Goal: Transaction & Acquisition: Purchase product/service

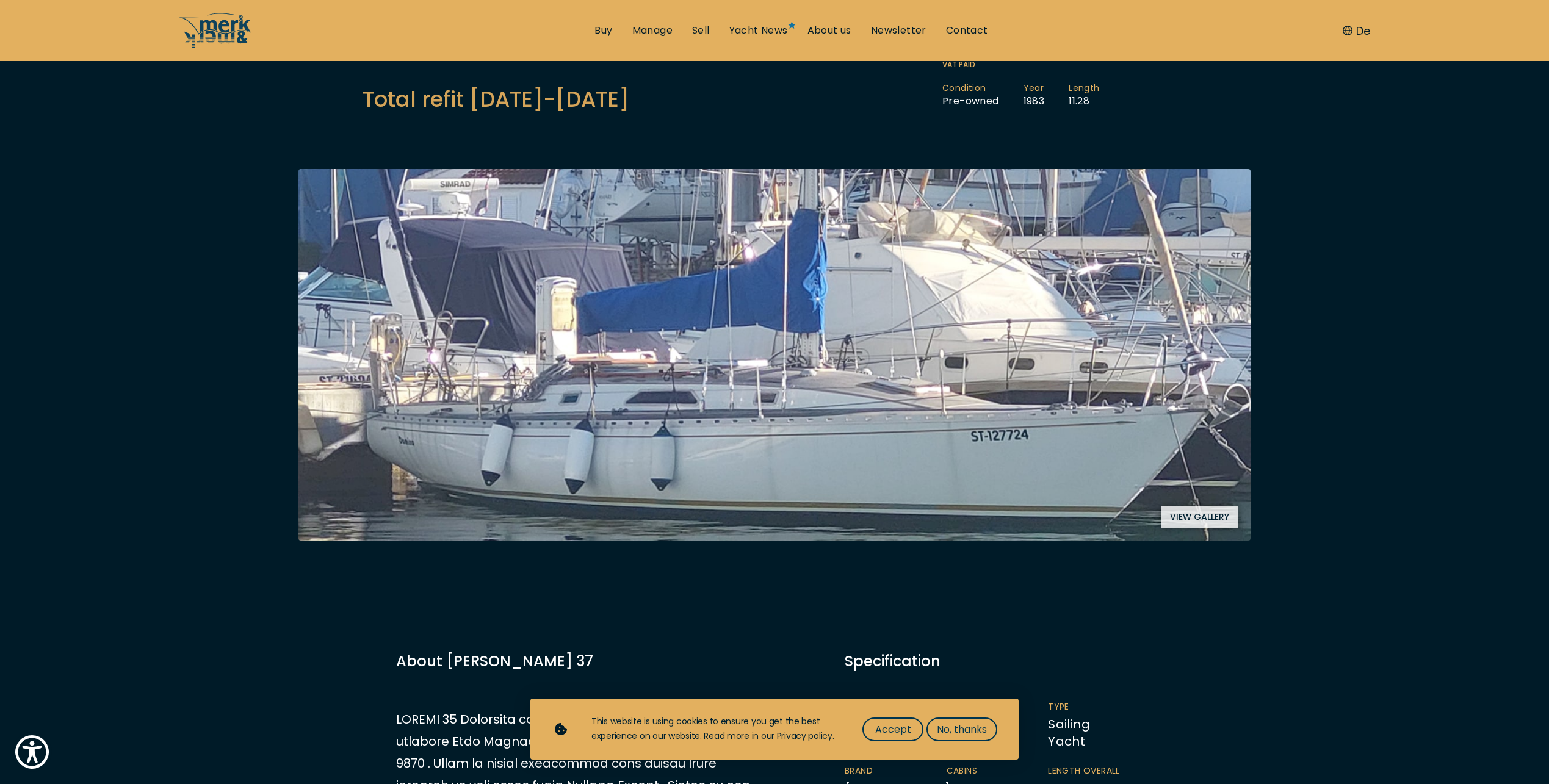
scroll to position [199, 0]
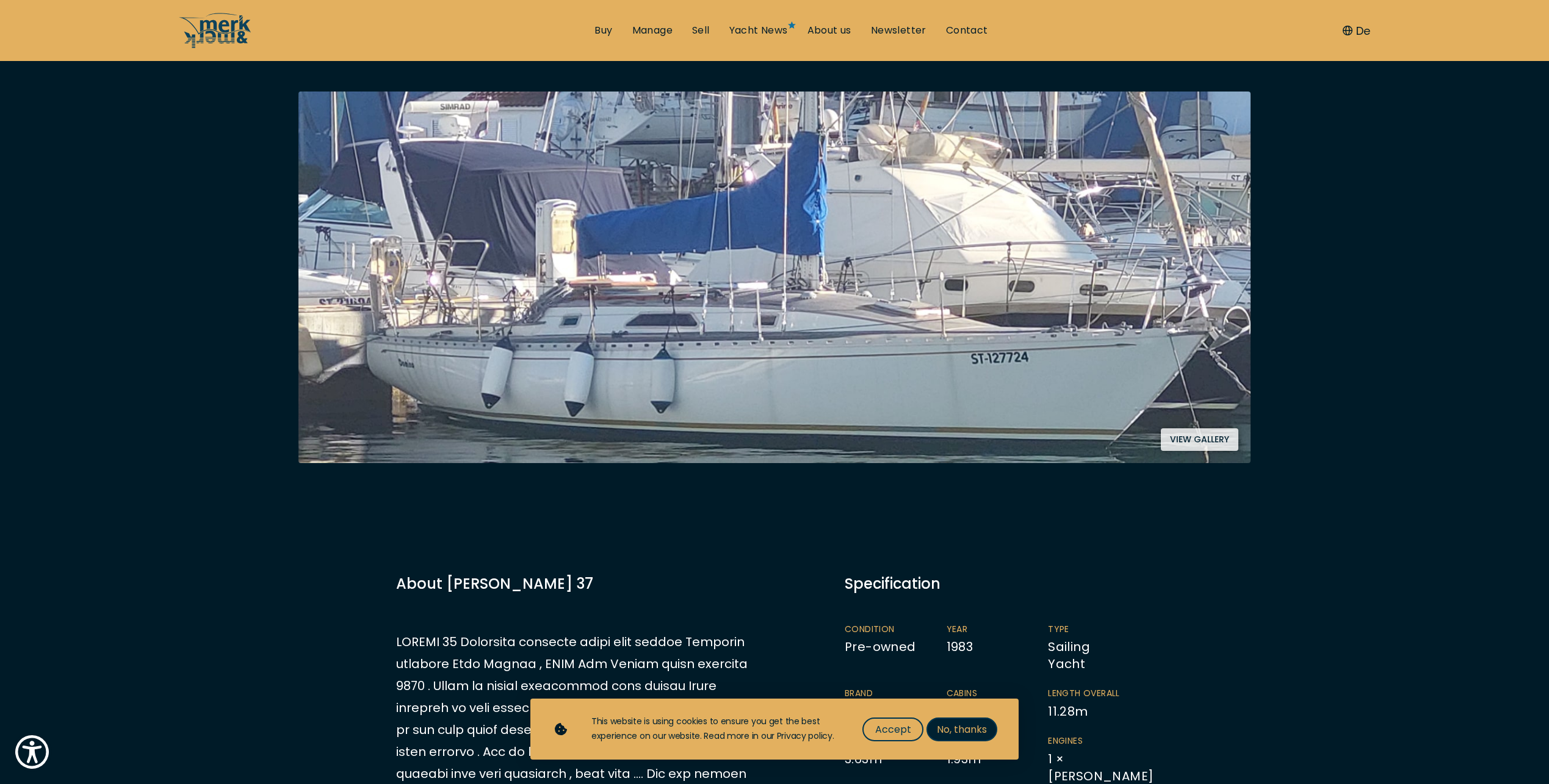
click at [976, 728] on span "No, thanks" at bounding box center [962, 729] width 50 height 15
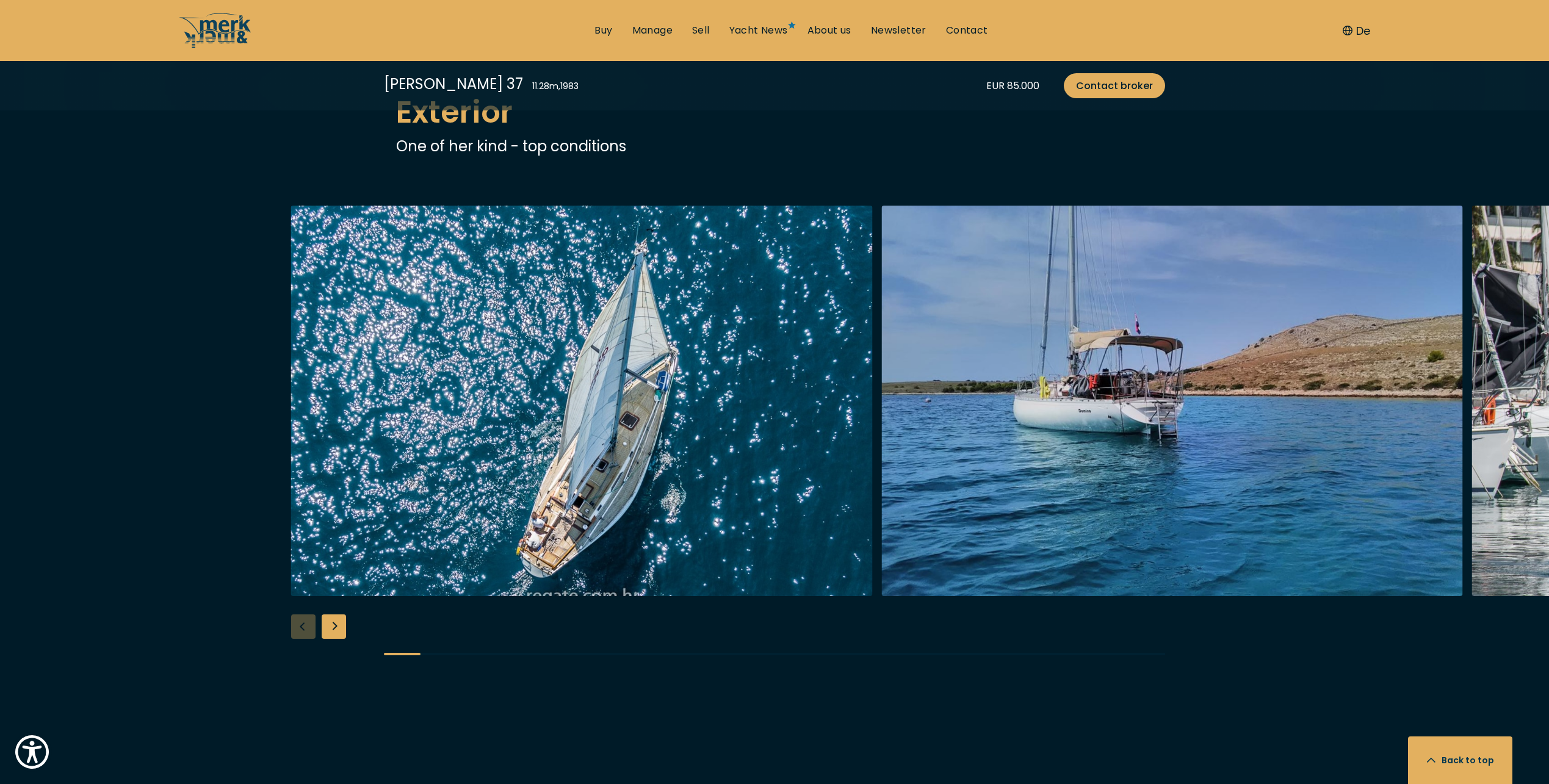
scroll to position [1537, 0]
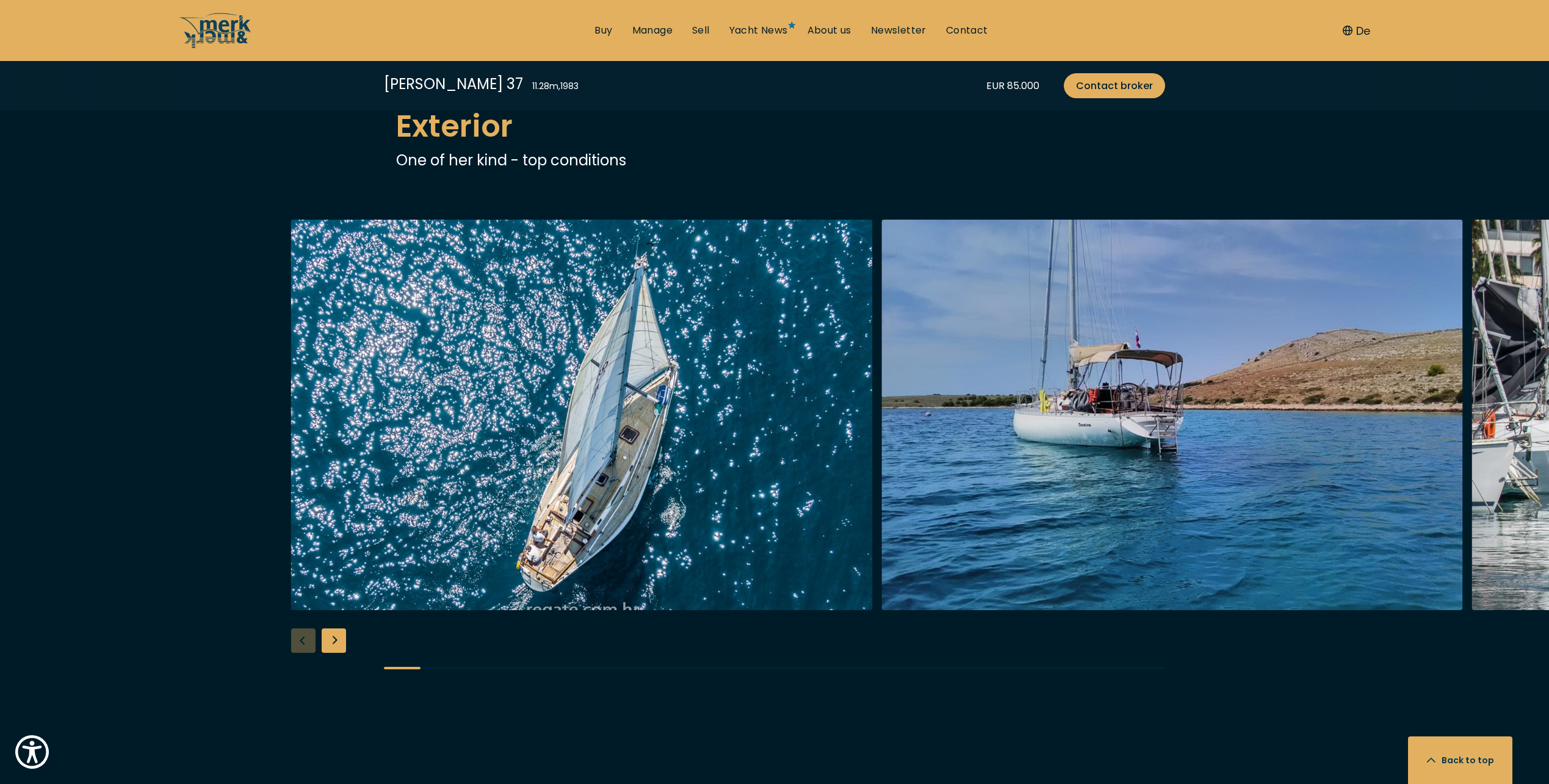
click at [334, 639] on div "Next slide" at bounding box center [333, 640] width 24 height 24
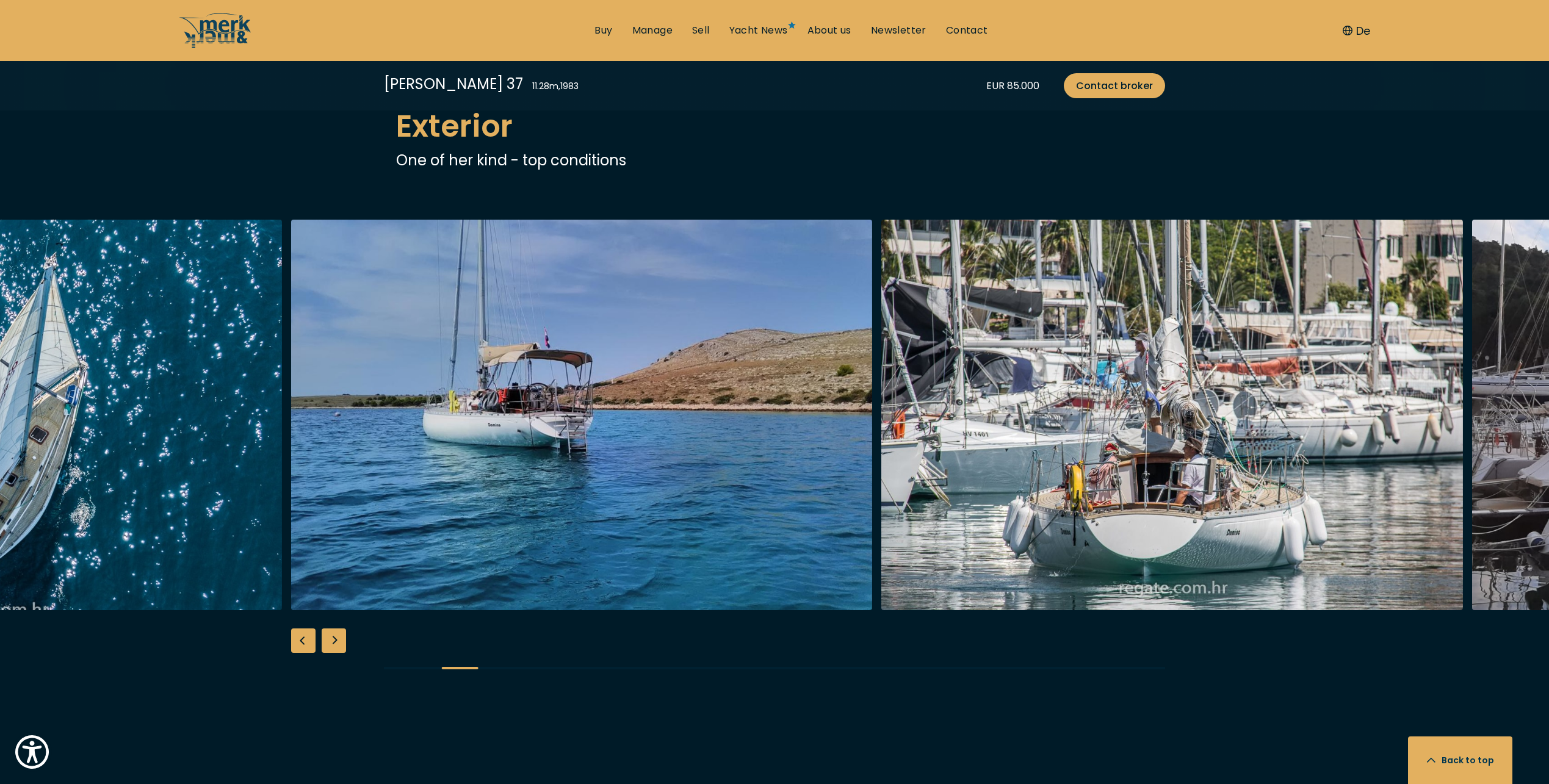
click at [334, 639] on div "Next slide" at bounding box center [333, 640] width 24 height 24
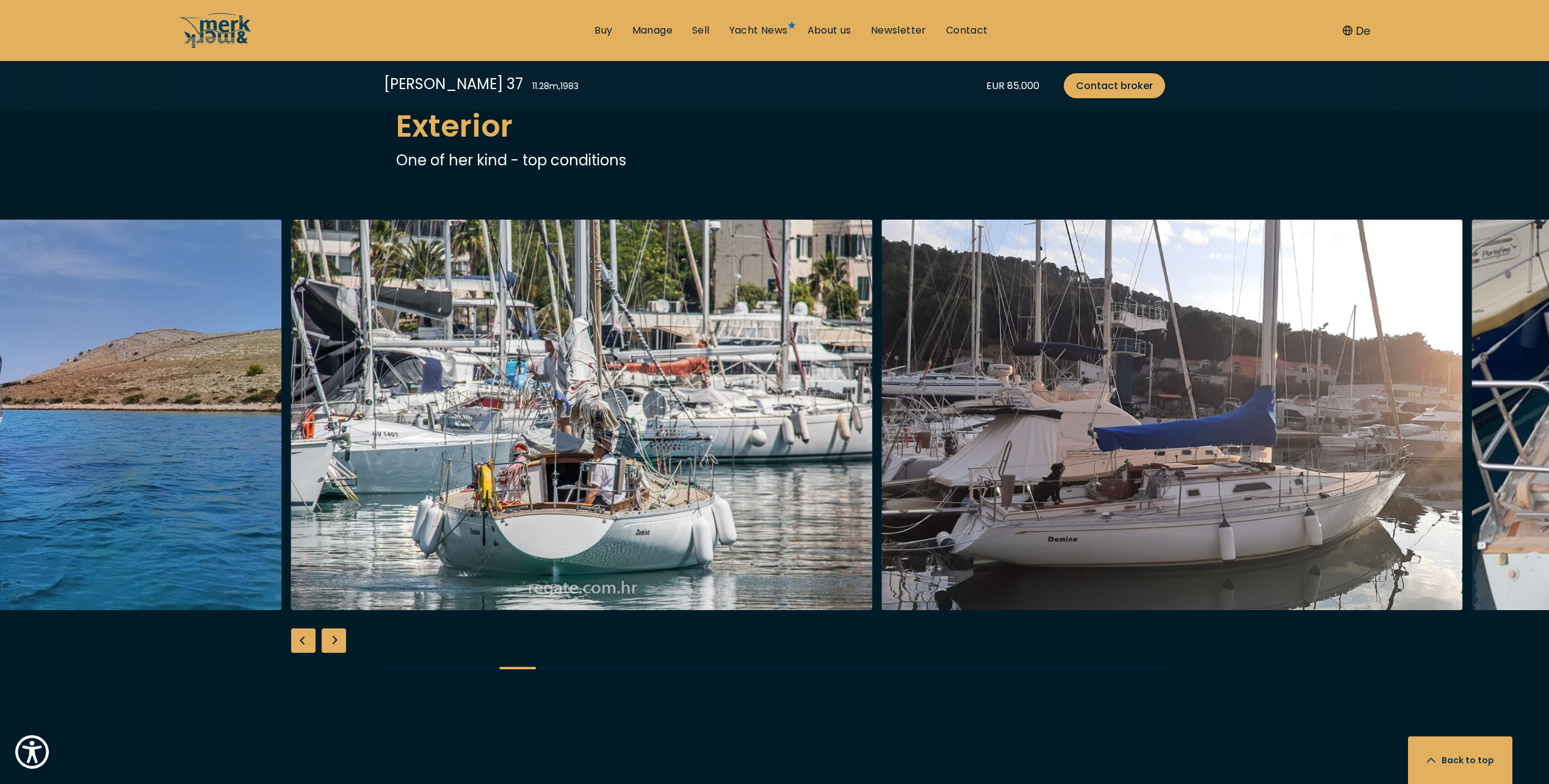
click at [292, 638] on div "Previous slide" at bounding box center [303, 640] width 24 height 24
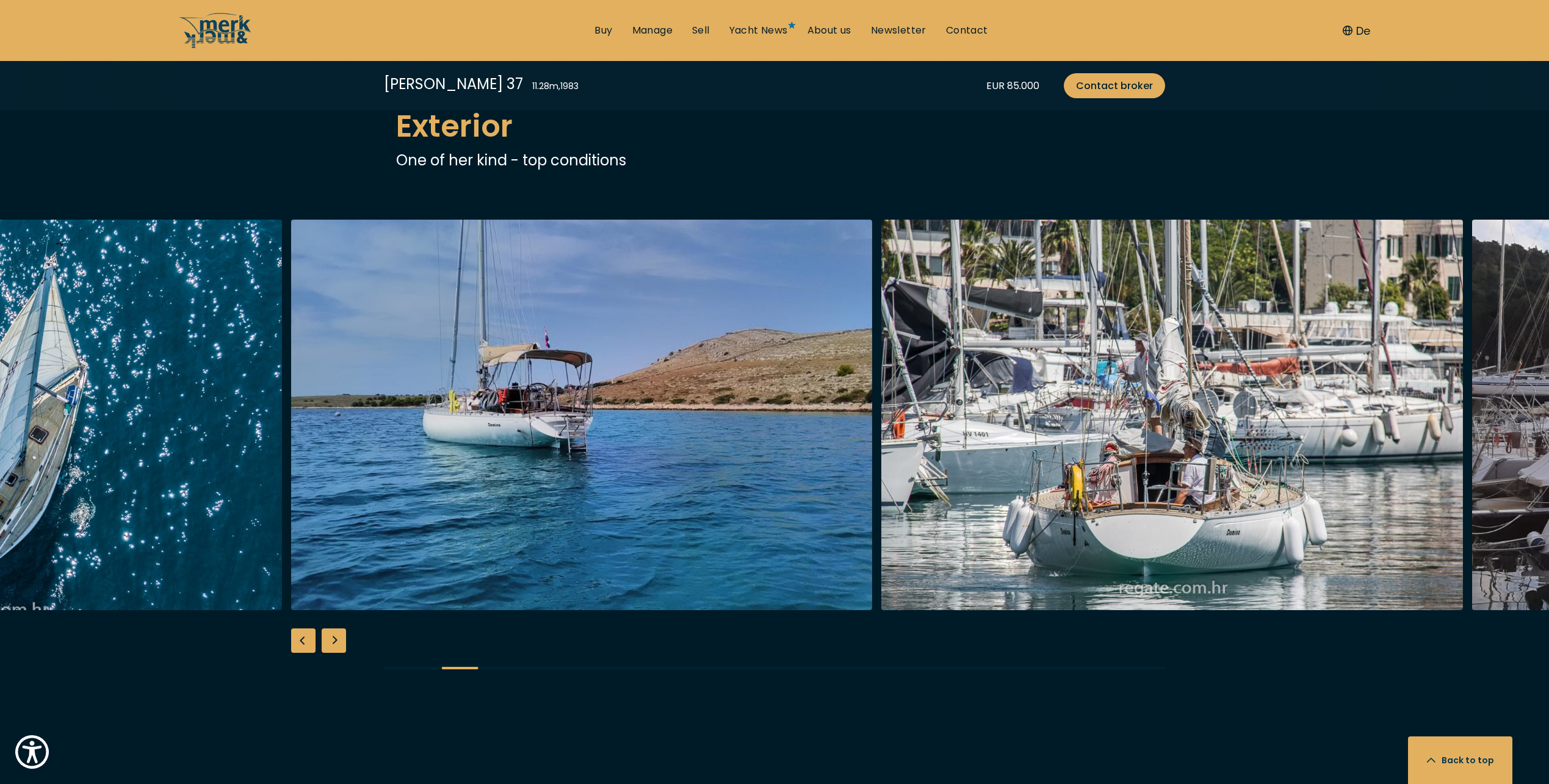
click at [333, 639] on div "Next slide" at bounding box center [333, 640] width 24 height 24
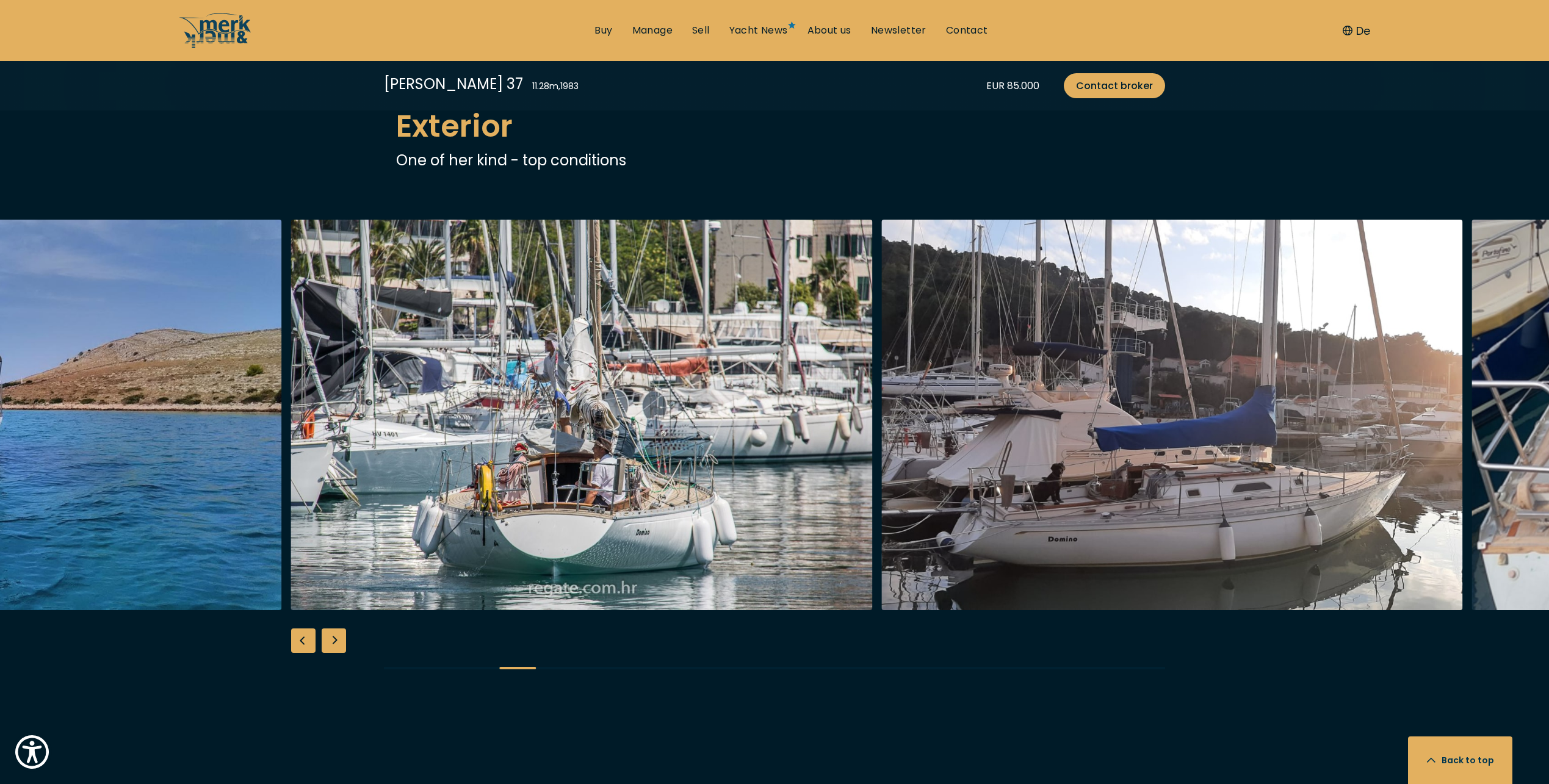
click at [333, 639] on div "Next slide" at bounding box center [333, 640] width 24 height 24
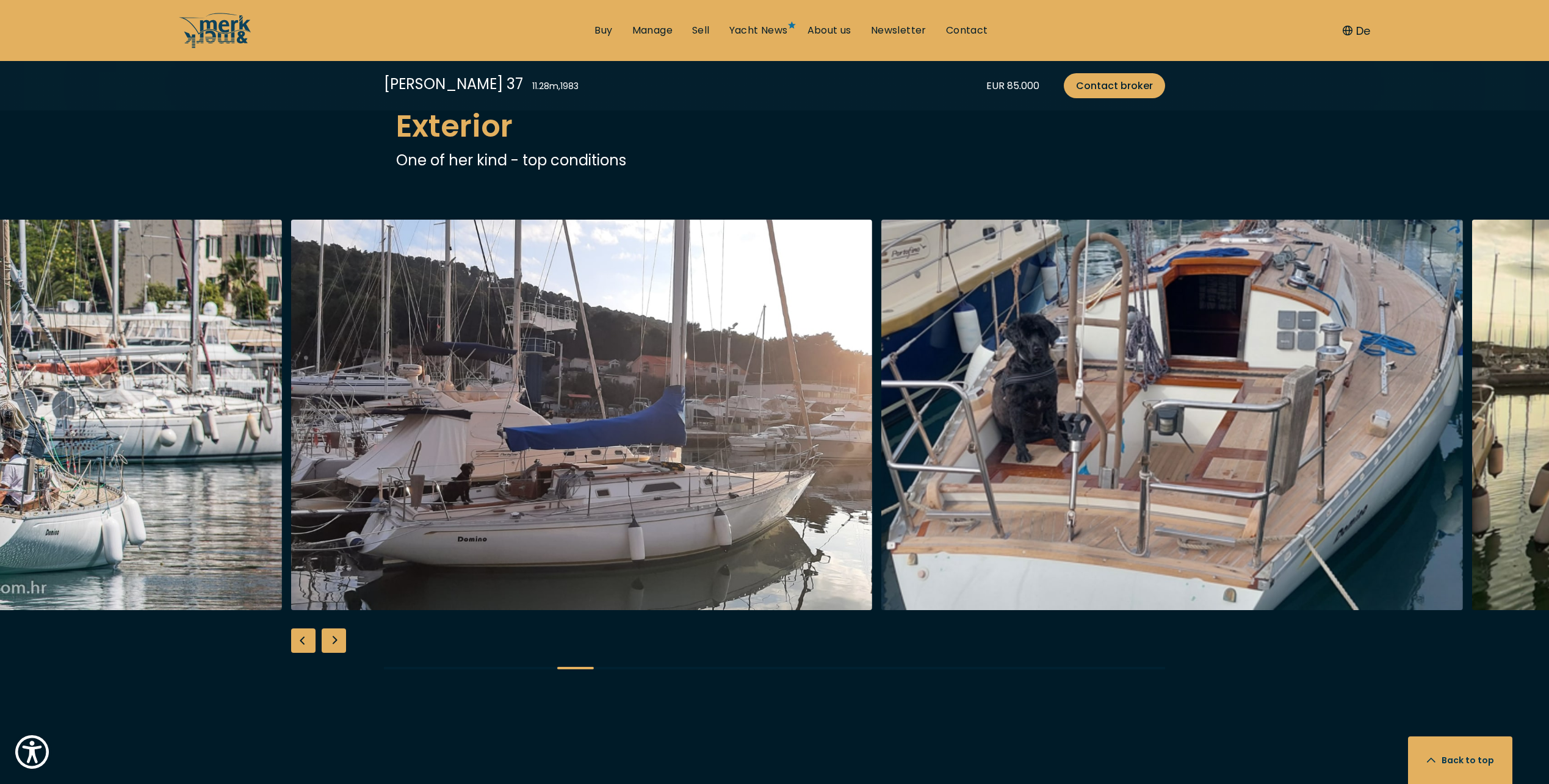
click at [333, 639] on div "Next slide" at bounding box center [333, 640] width 24 height 24
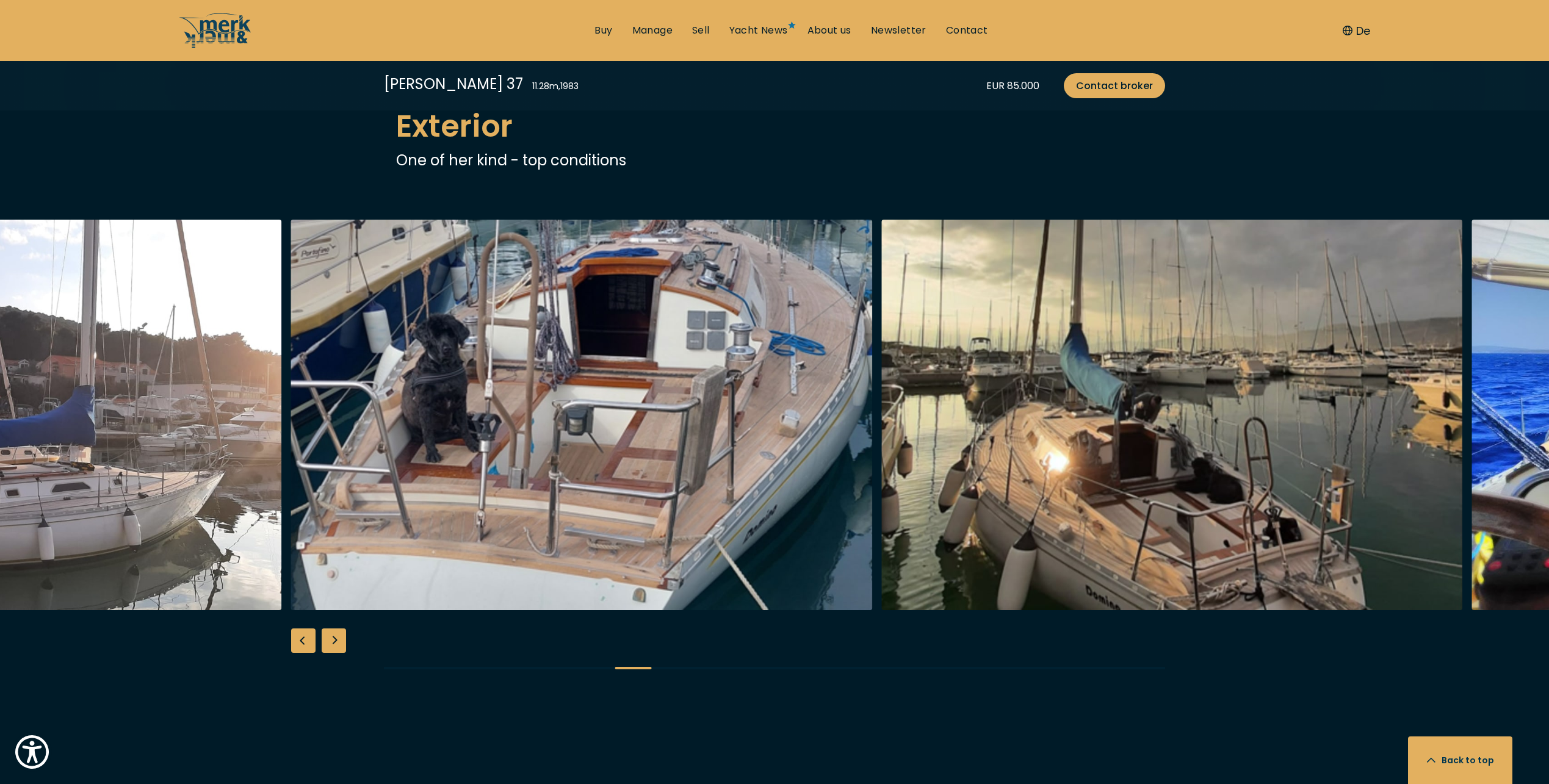
click at [333, 639] on div "Next slide" at bounding box center [333, 640] width 24 height 24
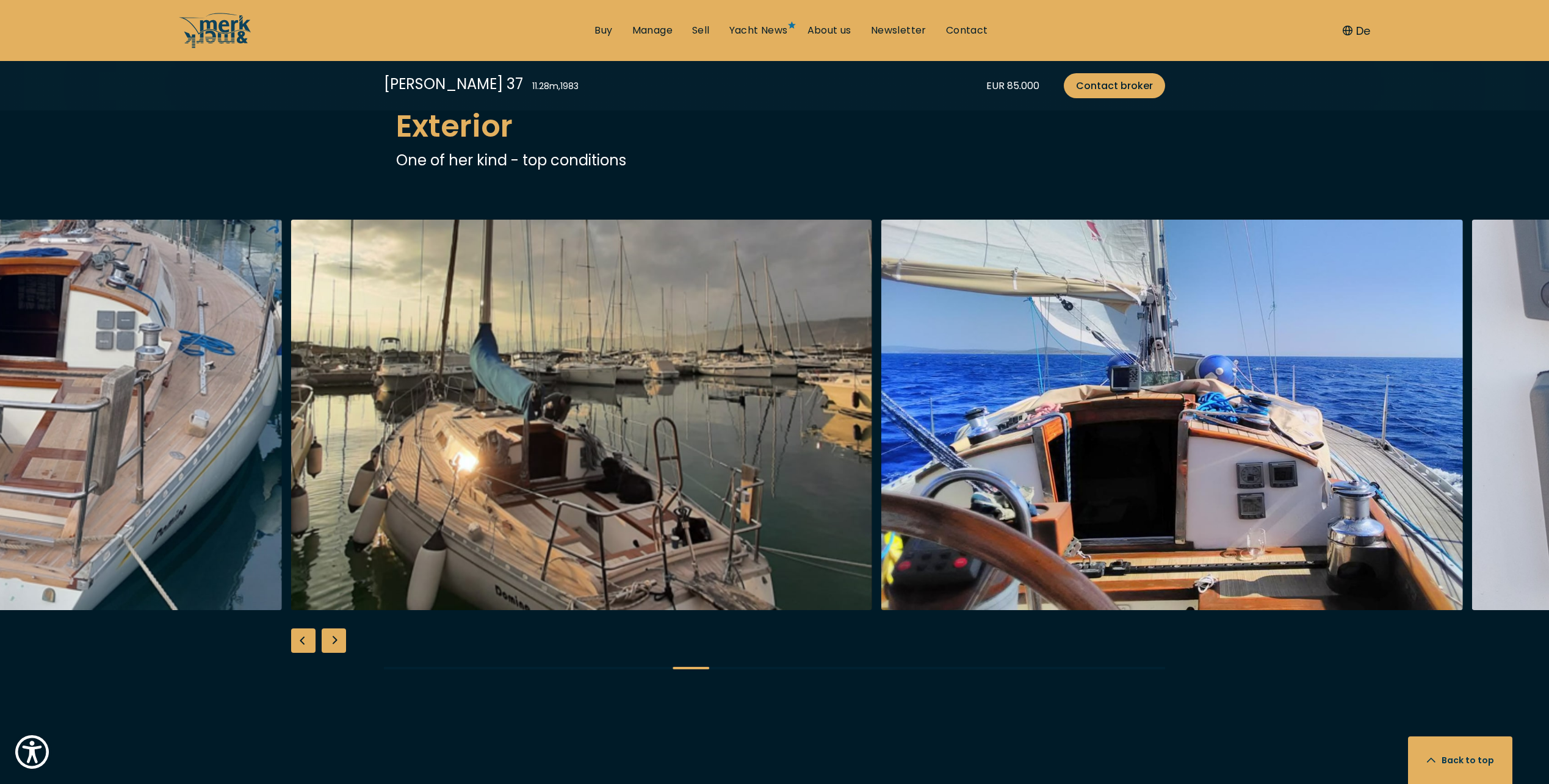
click at [333, 639] on div "Next slide" at bounding box center [333, 640] width 24 height 24
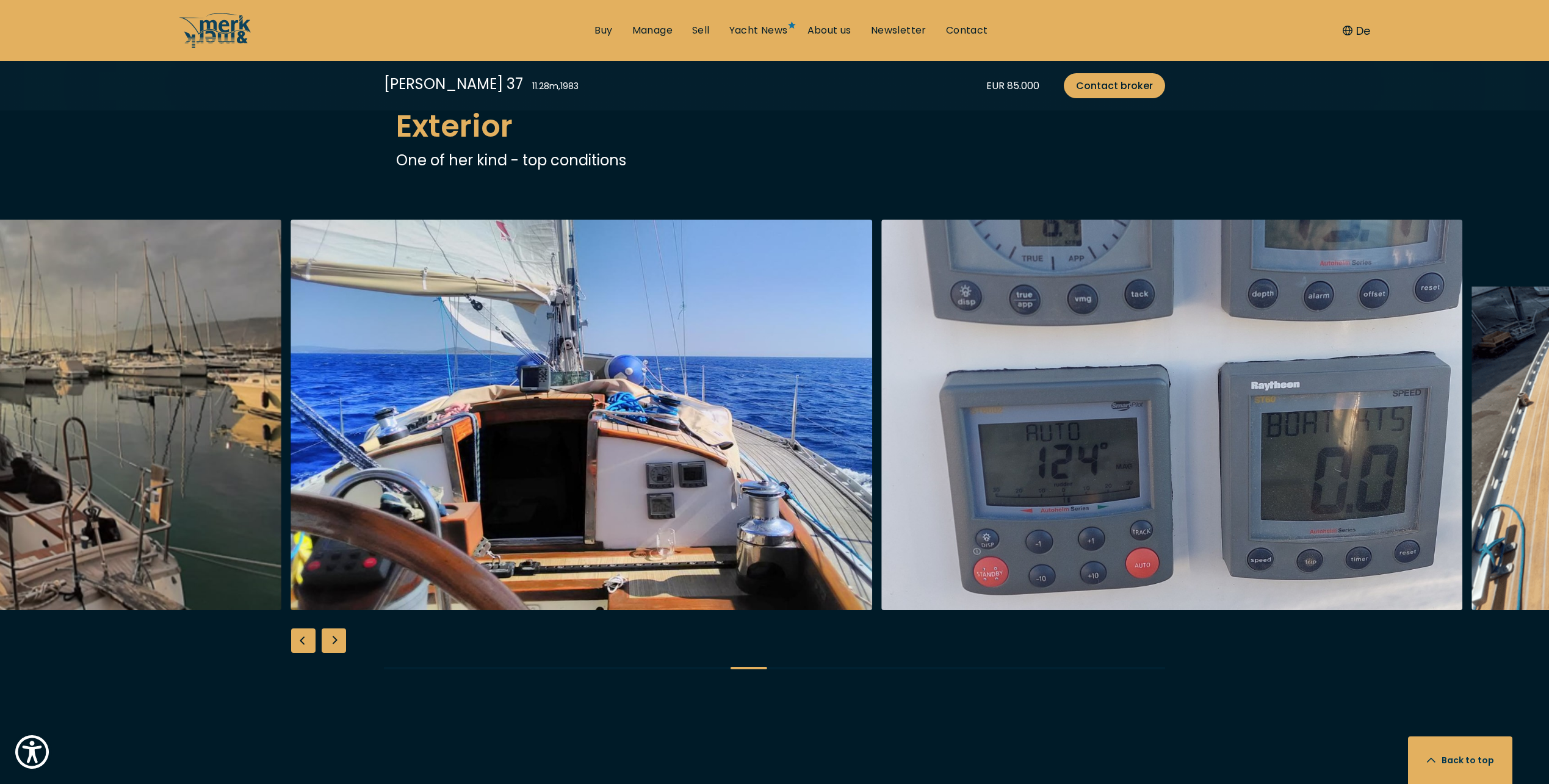
click at [333, 639] on div "Next slide" at bounding box center [333, 640] width 24 height 24
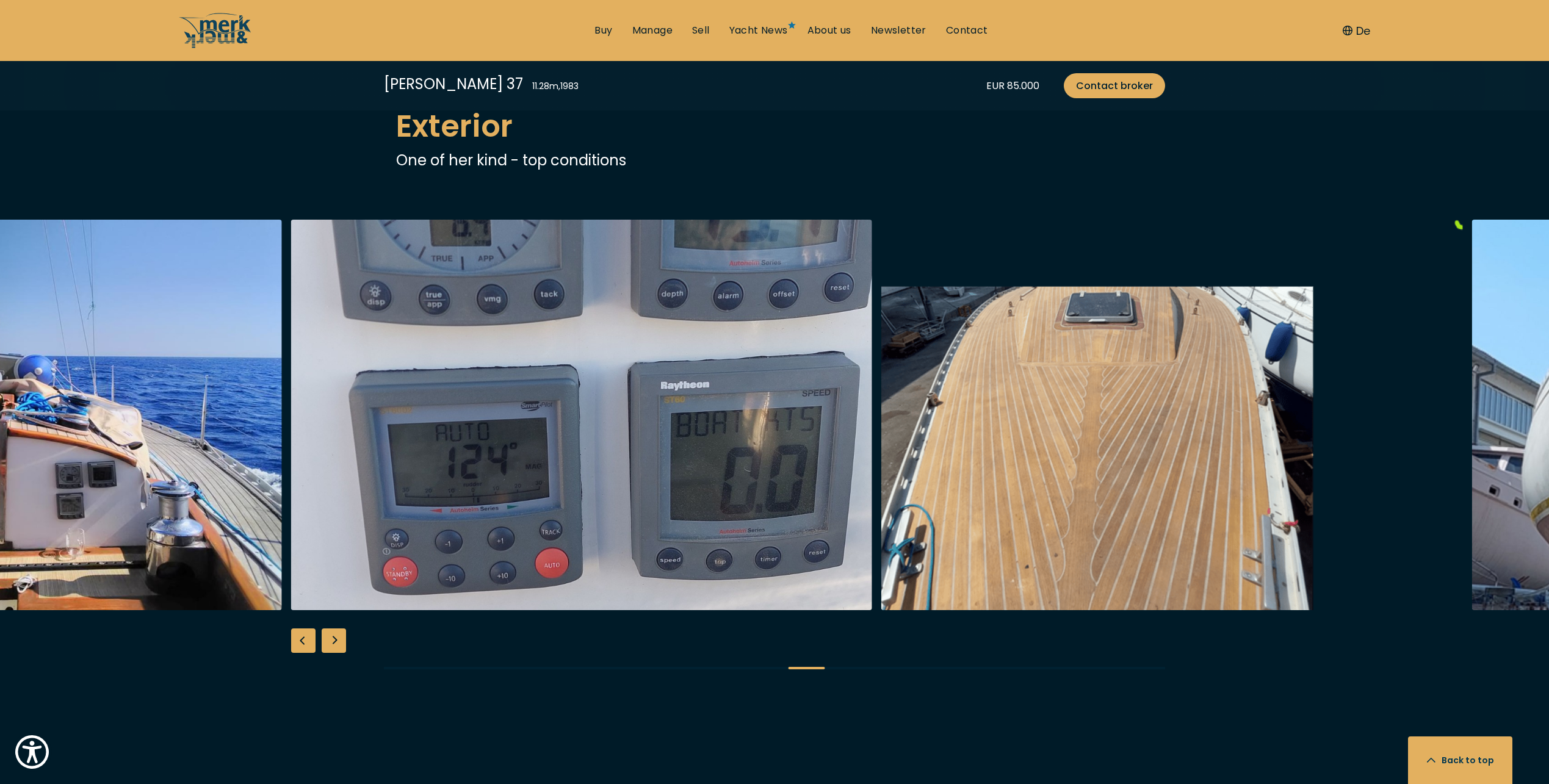
click at [333, 639] on div "Next slide" at bounding box center [333, 640] width 24 height 24
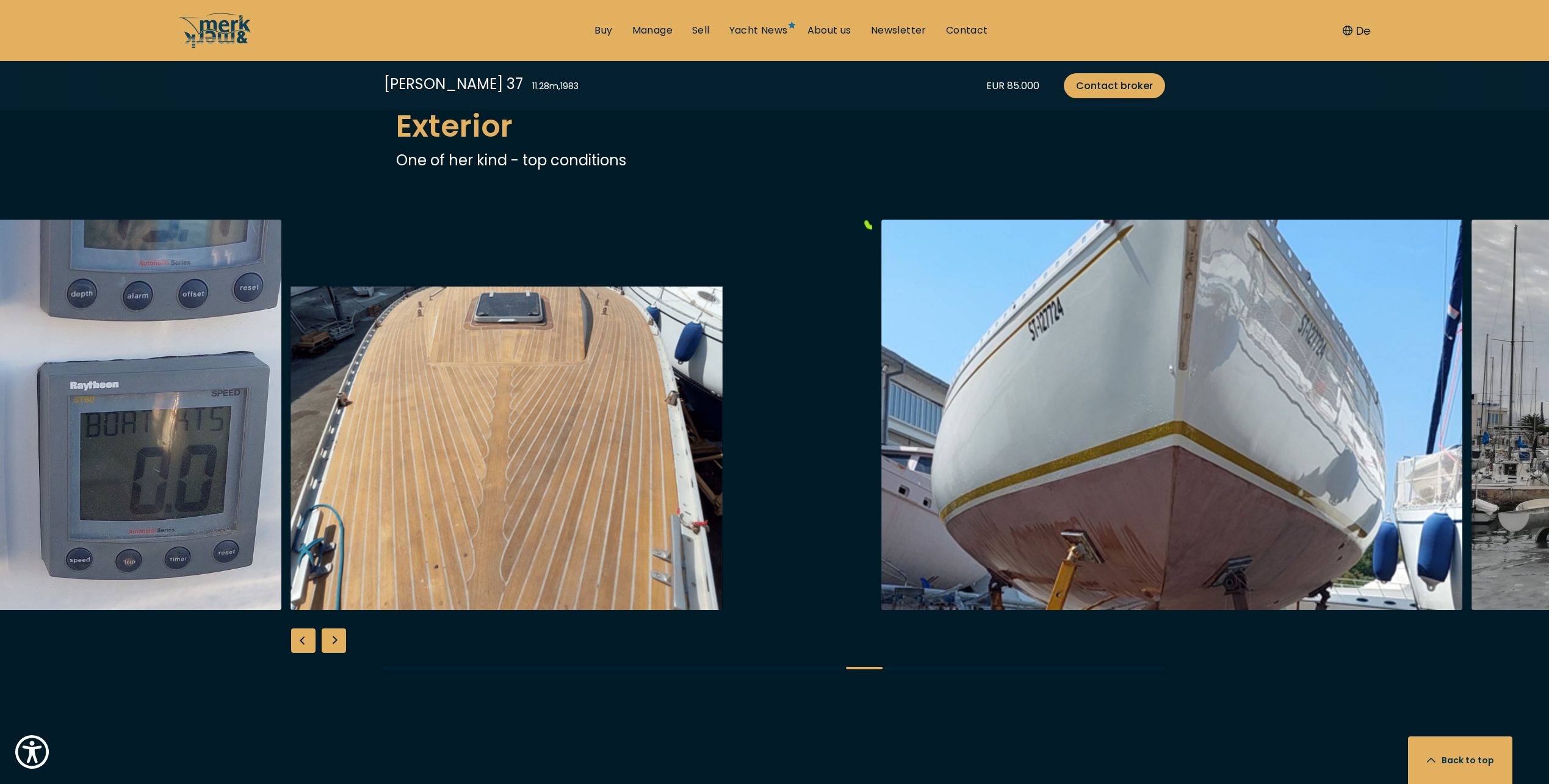
click at [333, 639] on div "Next slide" at bounding box center [333, 640] width 24 height 24
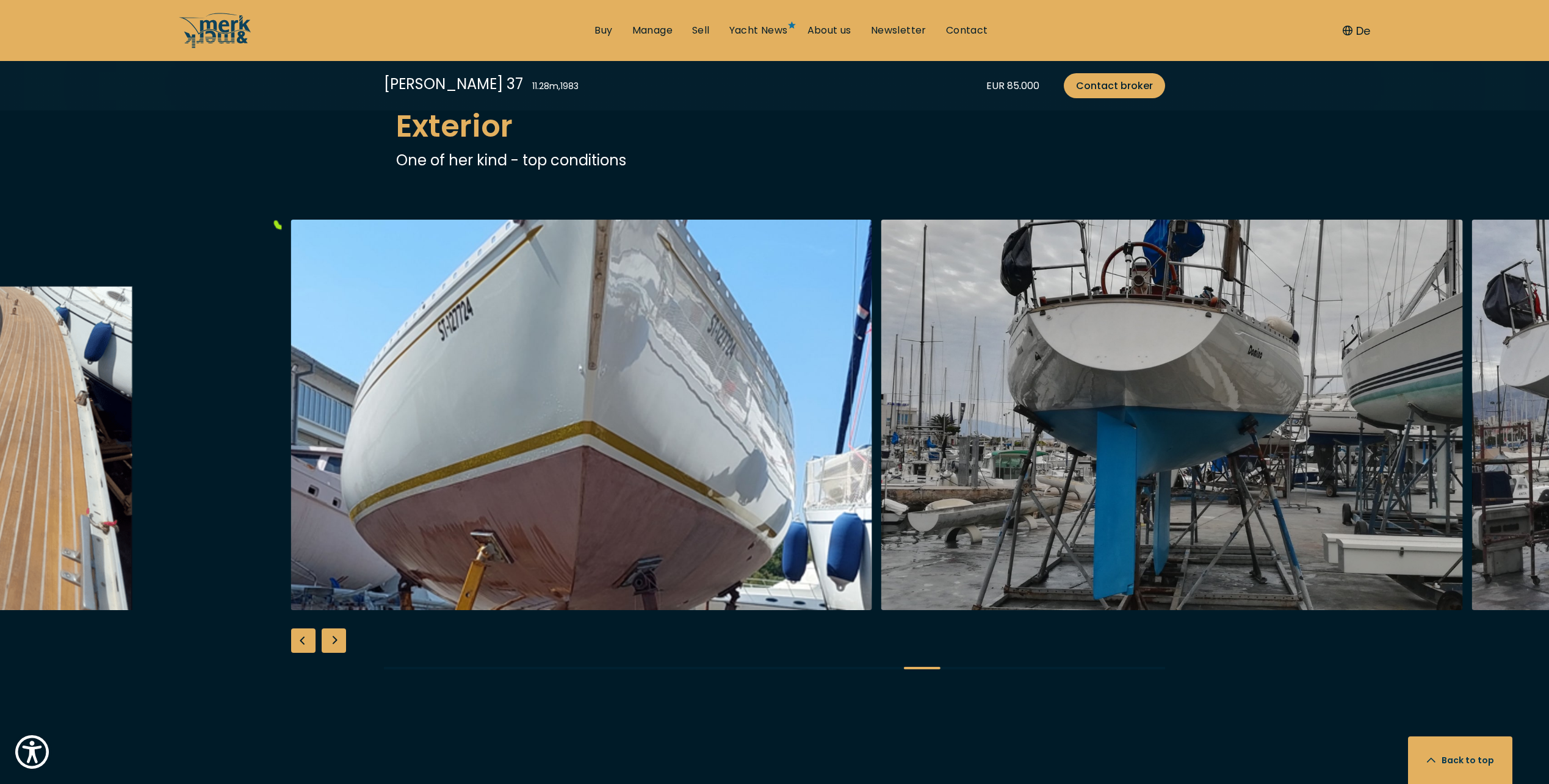
click at [333, 639] on div "Next slide" at bounding box center [333, 640] width 24 height 24
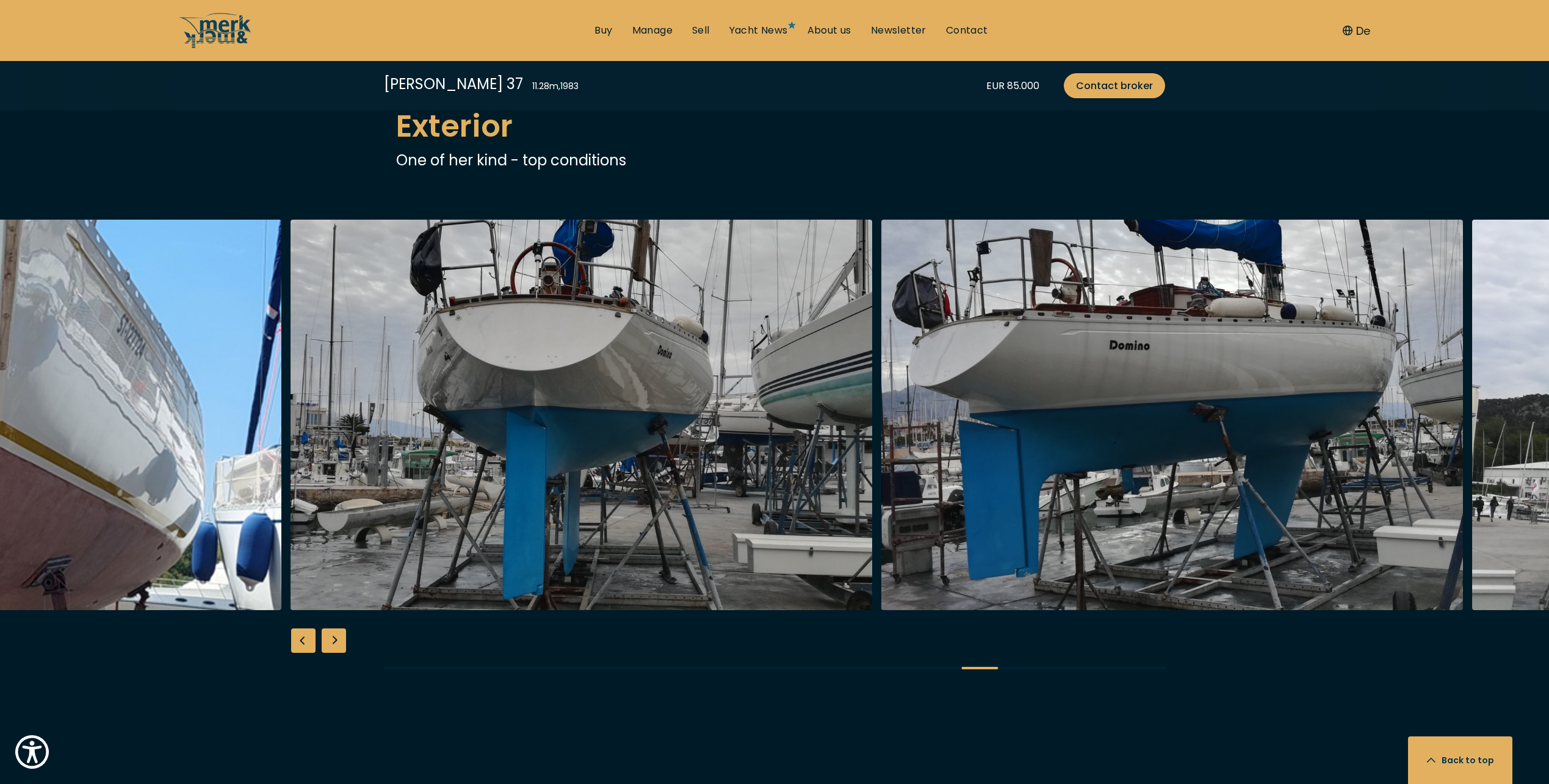
click at [333, 639] on div "Next slide" at bounding box center [333, 640] width 24 height 24
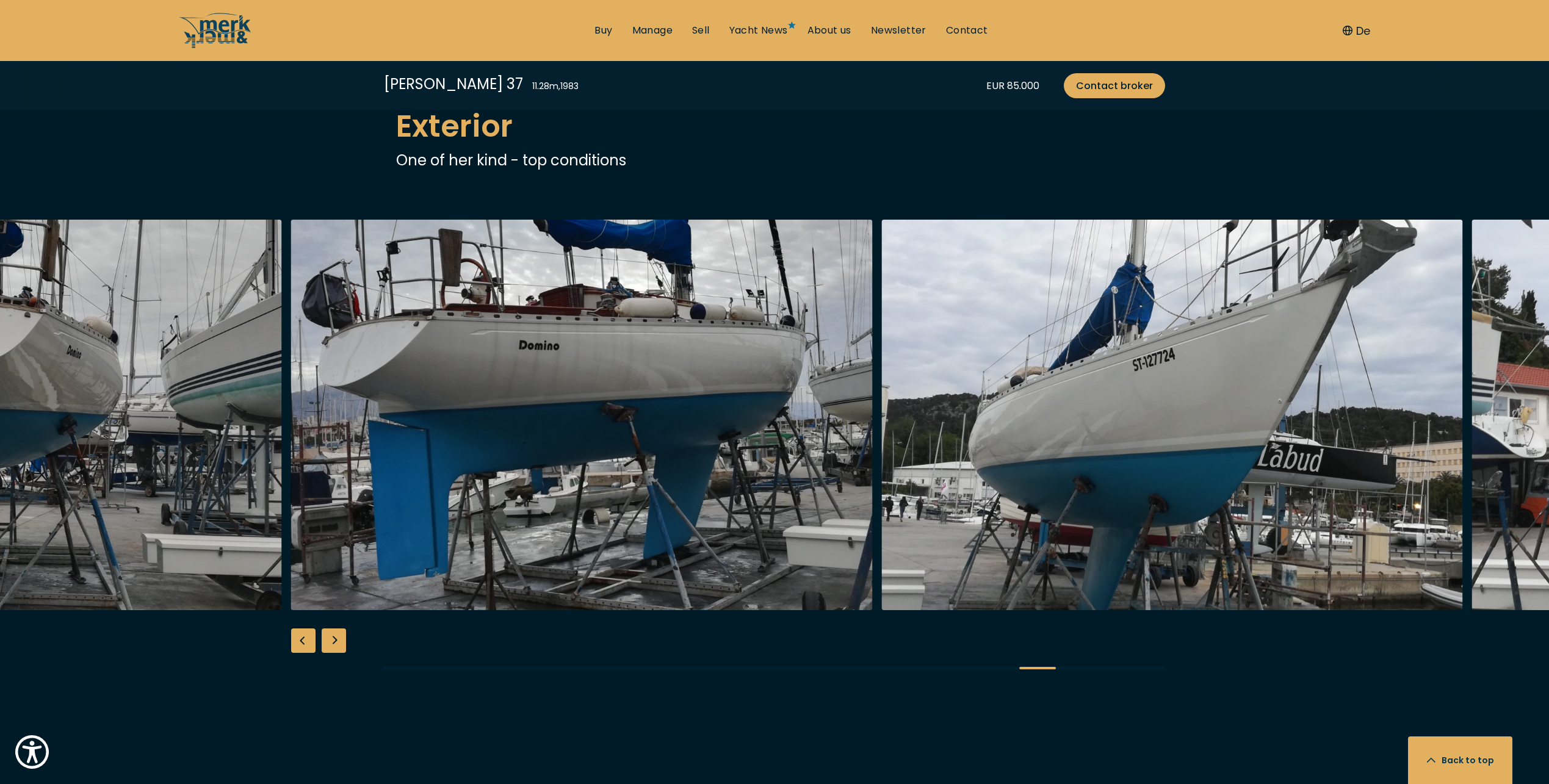
click at [333, 639] on div "Next slide" at bounding box center [333, 640] width 24 height 24
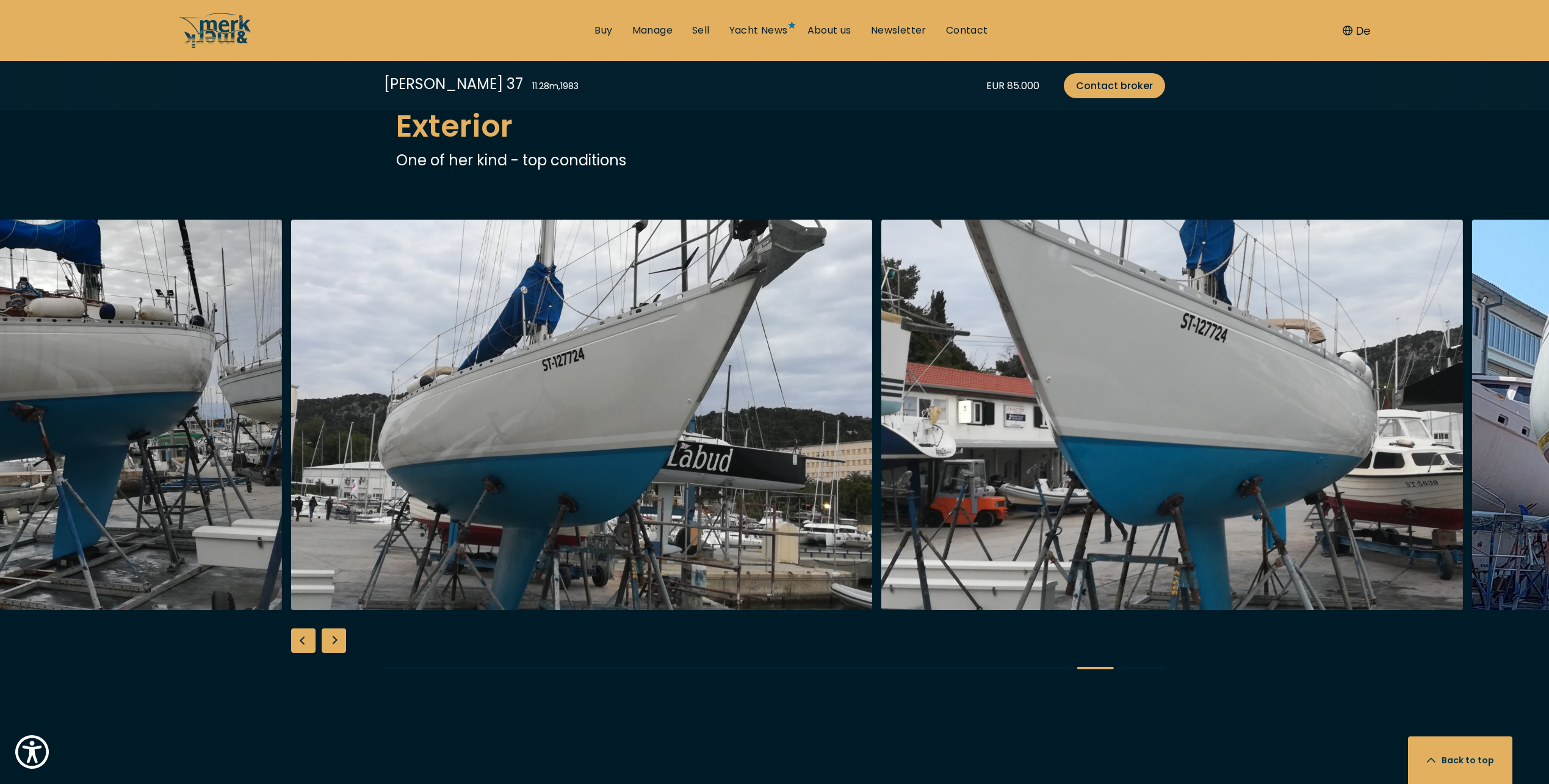
click at [333, 639] on div "Next slide" at bounding box center [333, 640] width 24 height 24
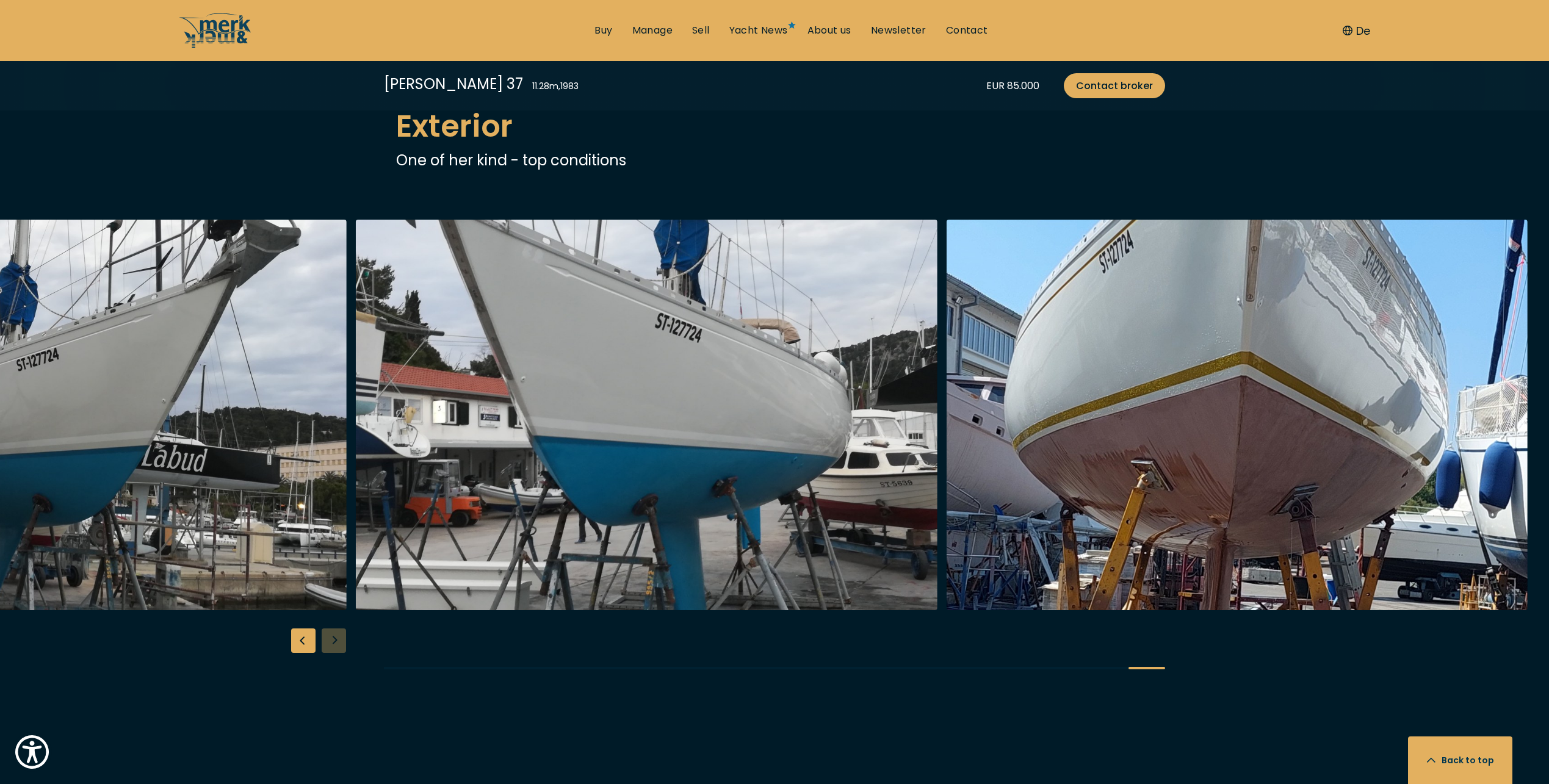
click at [333, 639] on div at bounding box center [774, 455] width 1549 height 469
